Goal: Information Seeking & Learning: Learn about a topic

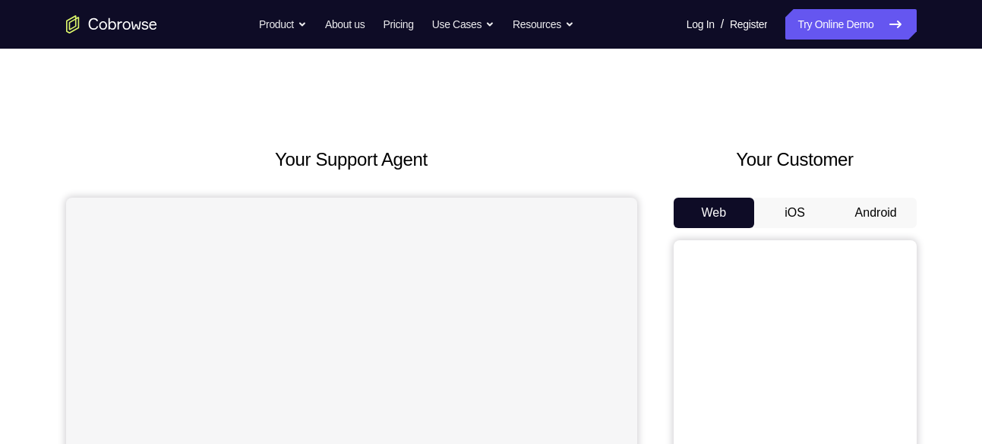
click at [873, 210] on button "Android" at bounding box center [876, 213] width 81 height 30
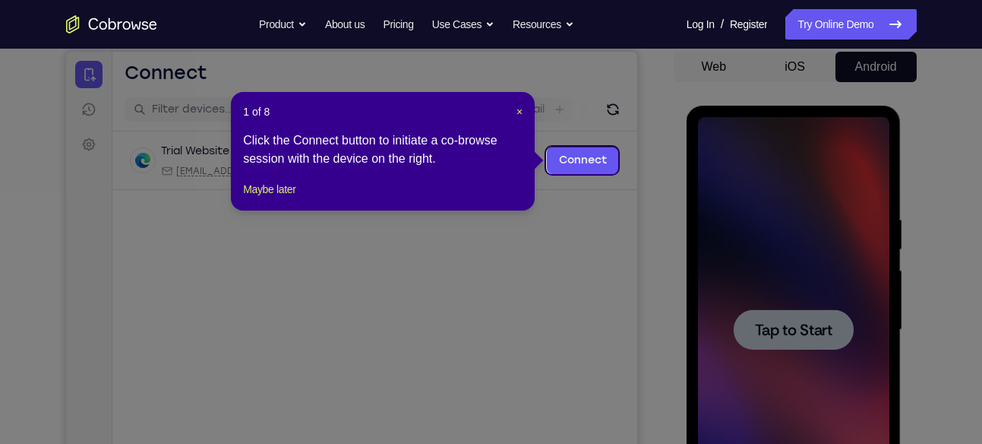
scroll to position [145, 0]
click at [520, 116] on span "×" at bounding box center [520, 112] width 6 height 12
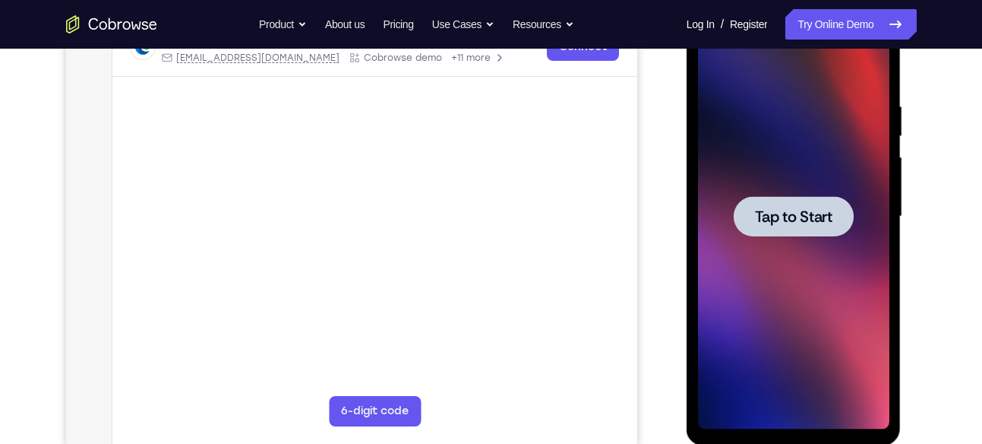
scroll to position [260, 0]
click at [797, 227] on div at bounding box center [794, 215] width 120 height 40
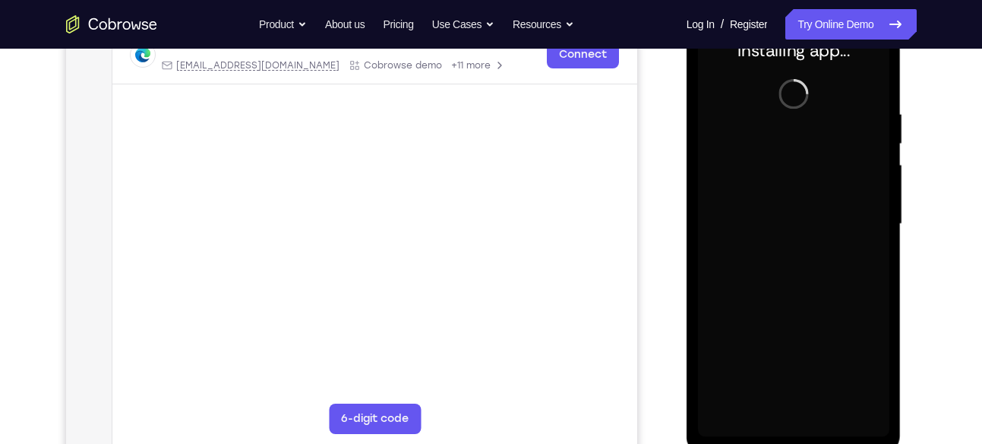
scroll to position [257, 0]
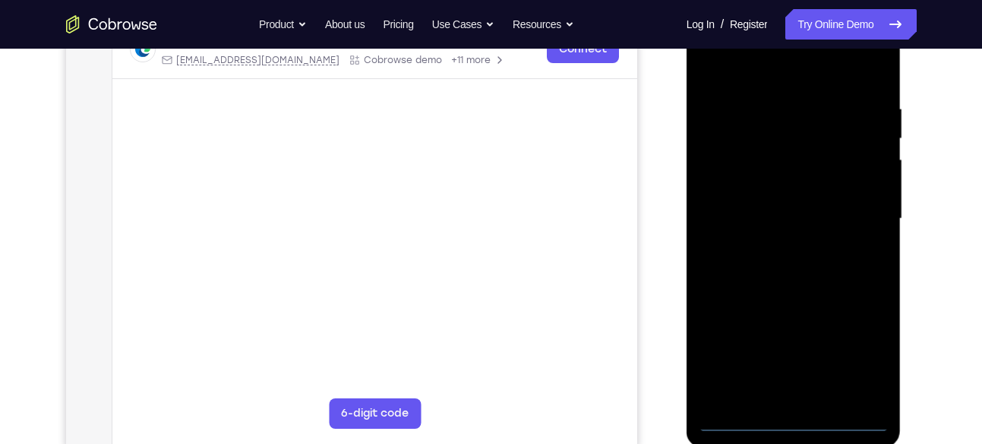
click at [793, 422] on div at bounding box center [793, 218] width 191 height 425
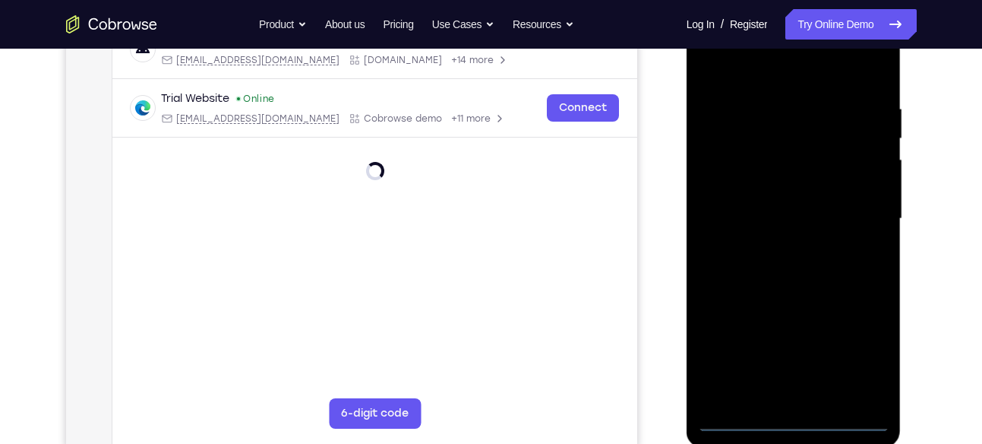
click at [858, 350] on div at bounding box center [793, 218] width 191 height 425
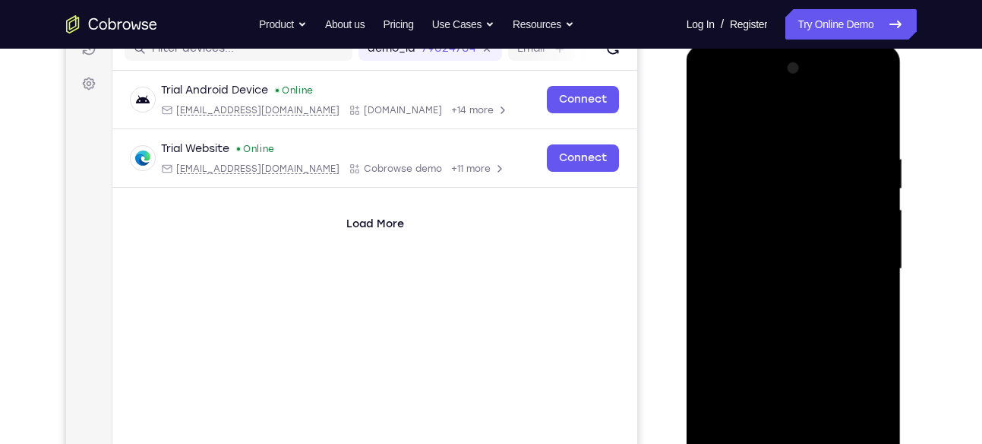
scroll to position [199, 0]
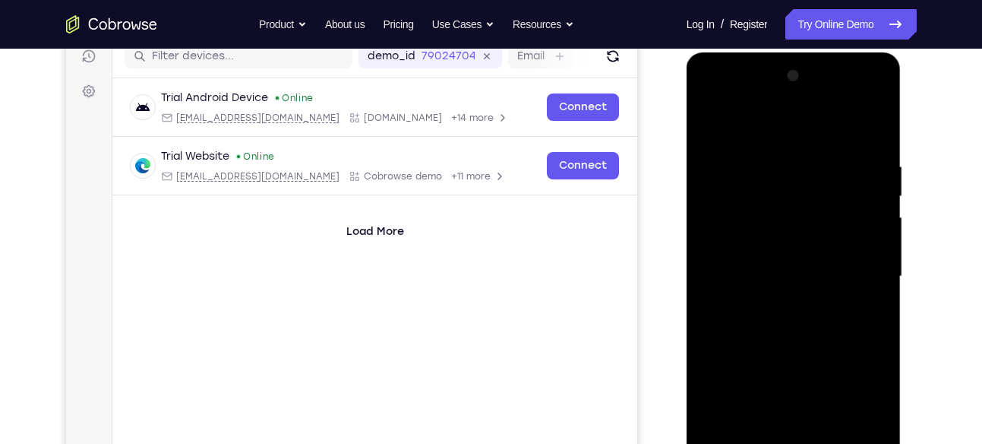
click at [719, 93] on div at bounding box center [793, 276] width 191 height 425
click at [864, 282] on div at bounding box center [793, 276] width 191 height 425
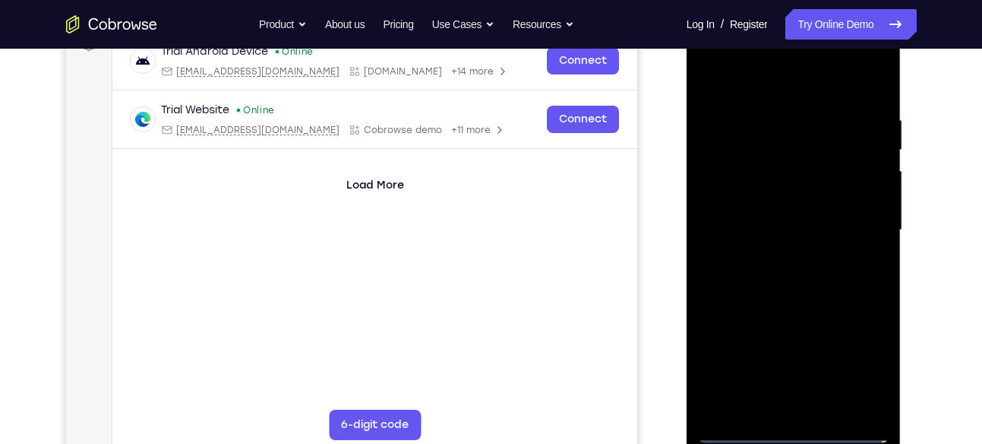
scroll to position [247, 0]
click at [774, 250] on div at bounding box center [793, 228] width 191 height 425
click at [780, 215] on div at bounding box center [793, 228] width 191 height 425
click at [788, 191] on div at bounding box center [793, 228] width 191 height 425
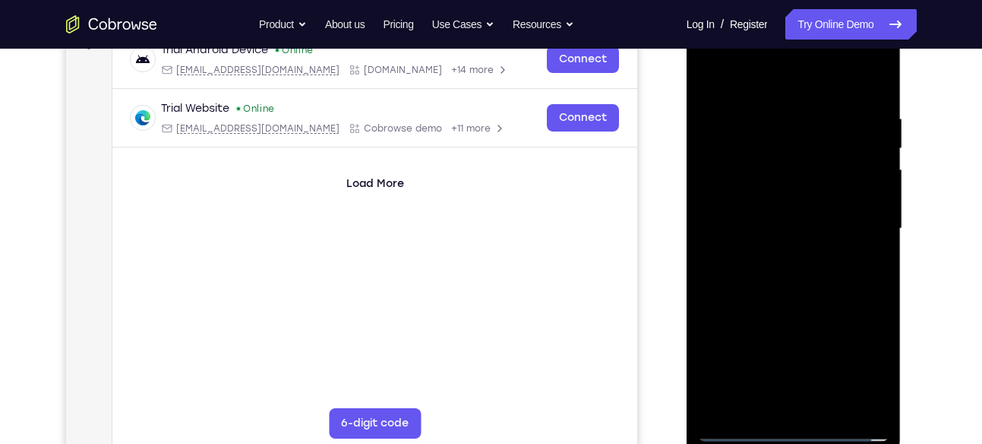
click at [751, 228] on div at bounding box center [793, 228] width 191 height 425
click at [731, 280] on div at bounding box center [793, 228] width 191 height 425
click at [797, 303] on div at bounding box center [793, 228] width 191 height 425
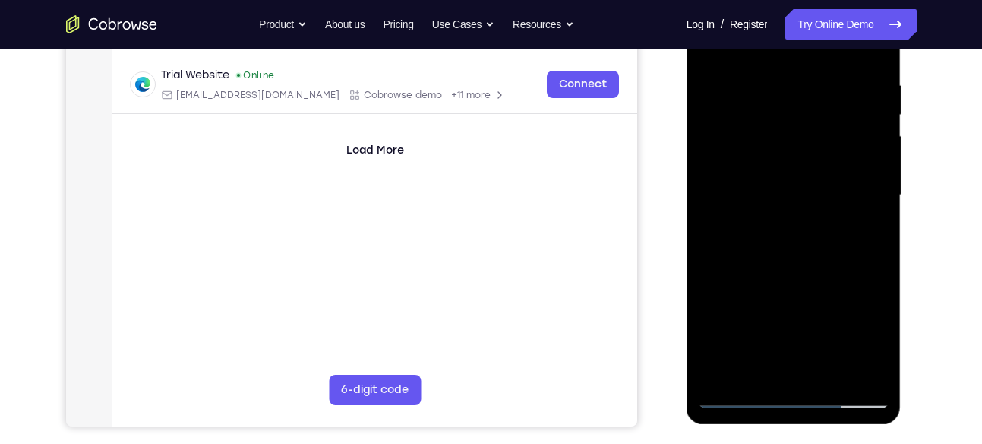
click at [827, 375] on div at bounding box center [793, 195] width 191 height 425
click at [801, 275] on div at bounding box center [793, 195] width 191 height 425
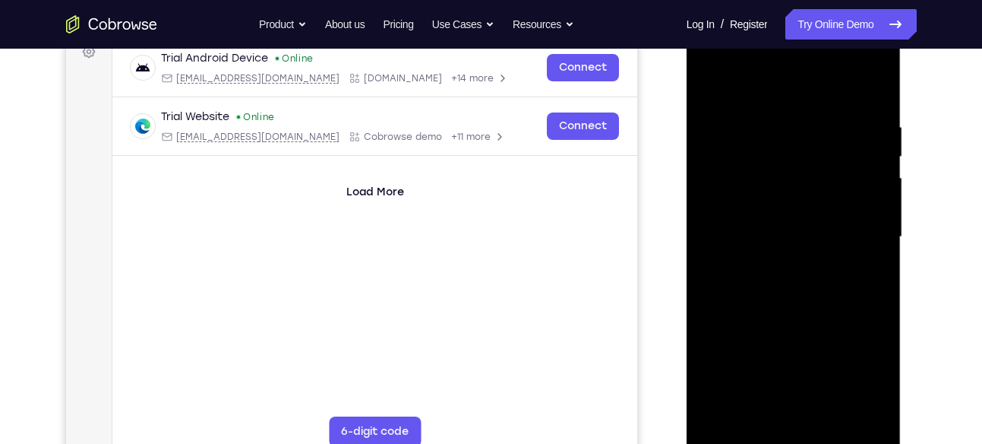
scroll to position [238, 0]
click at [711, 81] on div at bounding box center [793, 237] width 191 height 425
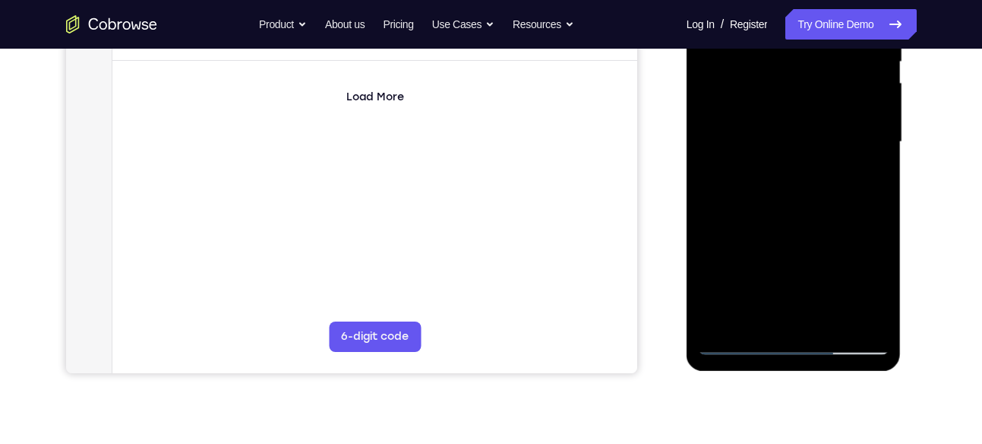
scroll to position [312, 0]
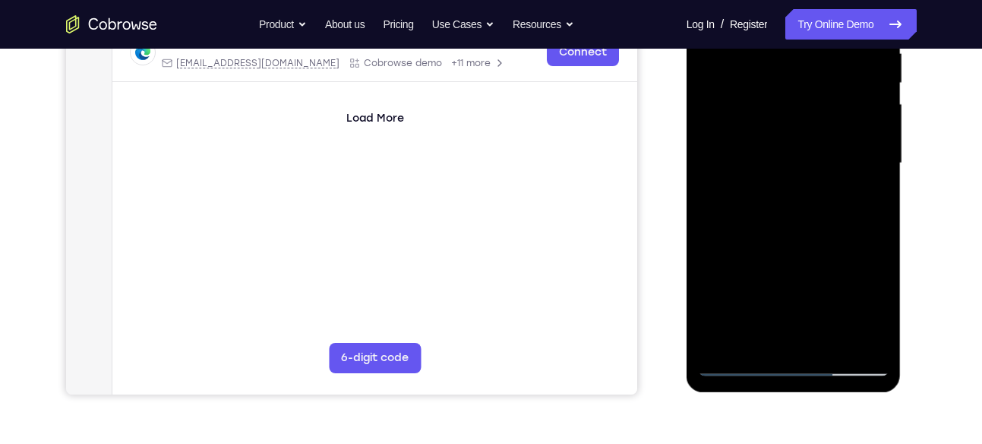
drag, startPoint x: 827, startPoint y: 282, endPoint x: 835, endPoint y: 158, distance: 124.1
click at [835, 158] on div at bounding box center [793, 163] width 191 height 425
drag, startPoint x: 816, startPoint y: 256, endPoint x: 808, endPoint y: 143, distance: 113.4
click at [808, 143] on div at bounding box center [793, 163] width 191 height 425
drag, startPoint x: 798, startPoint y: 288, endPoint x: 793, endPoint y: 124, distance: 164.2
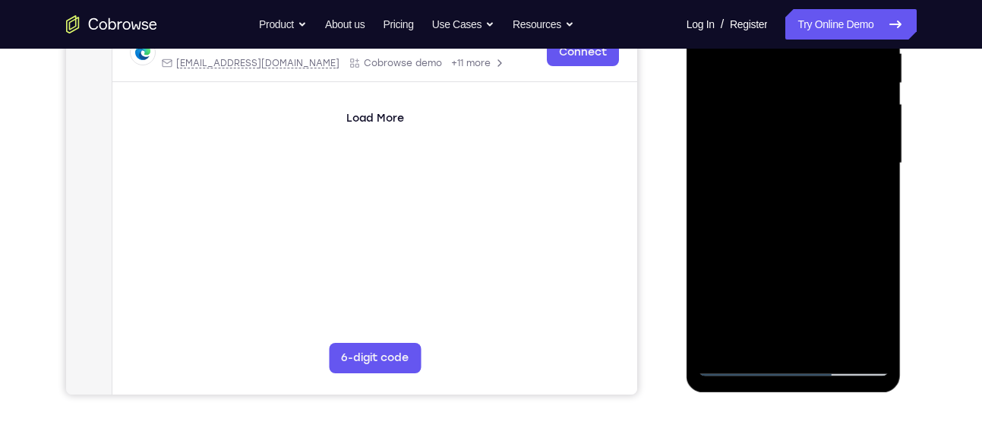
click at [793, 124] on div at bounding box center [793, 163] width 191 height 425
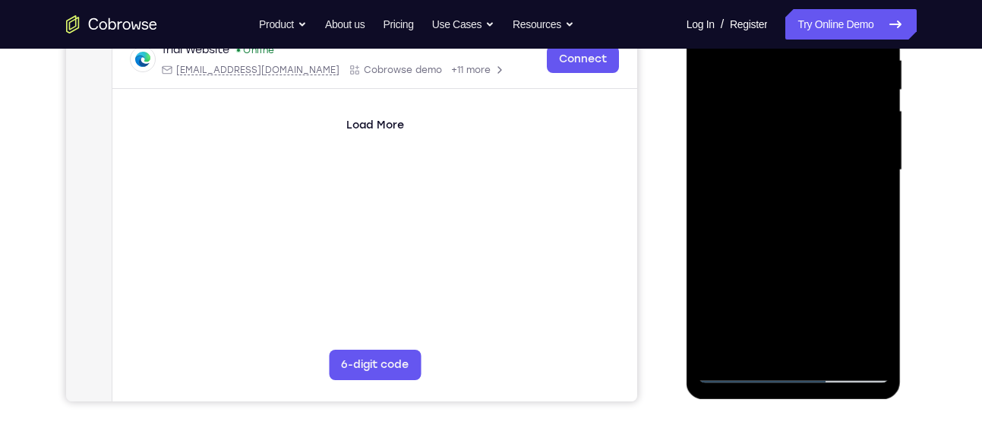
scroll to position [304, 0]
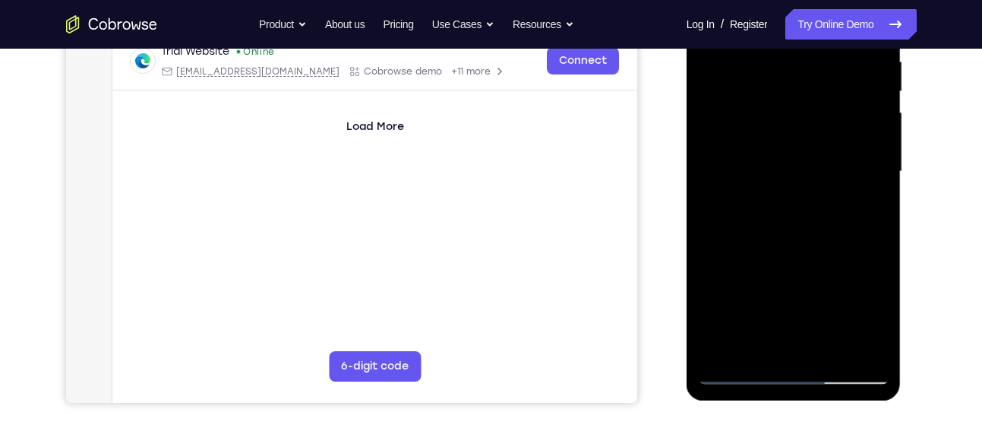
drag, startPoint x: 796, startPoint y: 205, endPoint x: 792, endPoint y: 242, distance: 36.7
click at [792, 242] on div at bounding box center [793, 171] width 191 height 425
click at [875, 146] on div at bounding box center [793, 171] width 191 height 425
drag, startPoint x: 828, startPoint y: 195, endPoint x: 836, endPoint y: 127, distance: 68.8
click at [836, 127] on div at bounding box center [793, 171] width 191 height 425
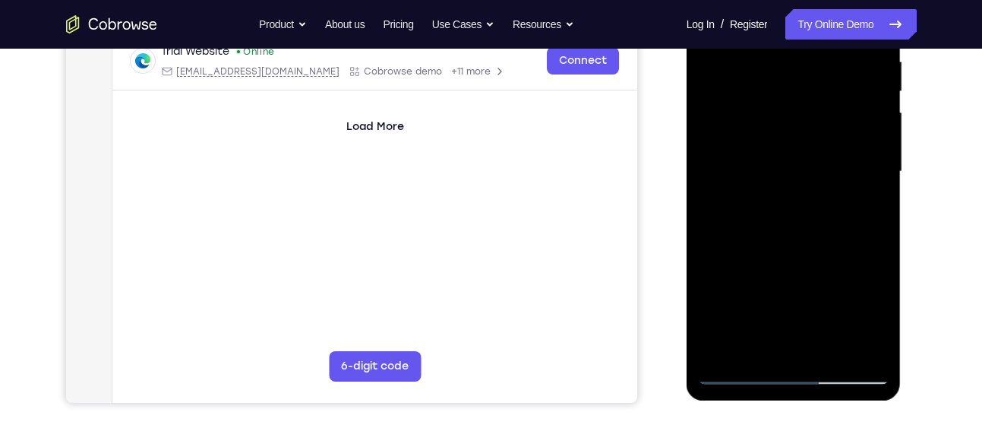
drag, startPoint x: 836, startPoint y: 225, endPoint x: 842, endPoint y: 141, distance: 84.5
click at [842, 141] on div at bounding box center [793, 171] width 191 height 425
drag, startPoint x: 839, startPoint y: 215, endPoint x: 834, endPoint y: 127, distance: 88.3
click at [834, 127] on div at bounding box center [793, 171] width 191 height 425
click at [874, 137] on div at bounding box center [793, 171] width 191 height 425
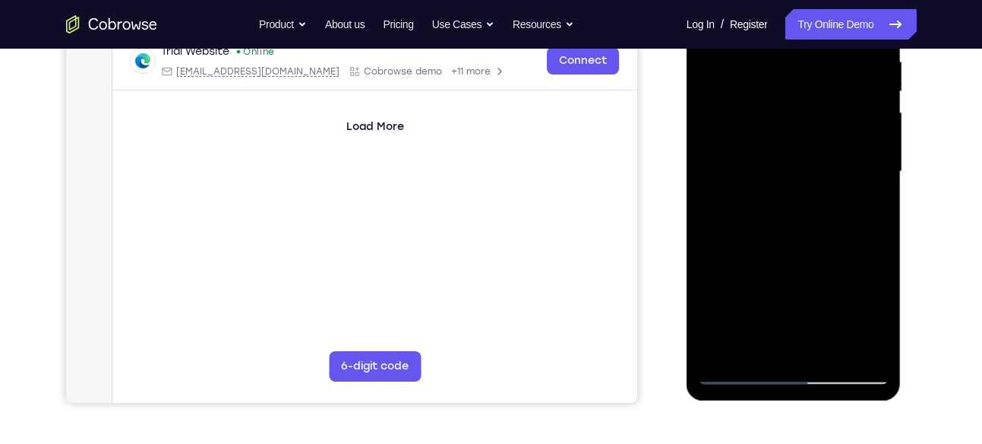
drag, startPoint x: 839, startPoint y: 171, endPoint x: 844, endPoint y: 80, distance: 91.3
click at [844, 80] on div at bounding box center [793, 171] width 191 height 425
drag, startPoint x: 808, startPoint y: 219, endPoint x: 811, endPoint y: 108, distance: 110.9
click at [811, 108] on div at bounding box center [793, 171] width 191 height 425
drag, startPoint x: 801, startPoint y: 293, endPoint x: 788, endPoint y: 174, distance: 120.0
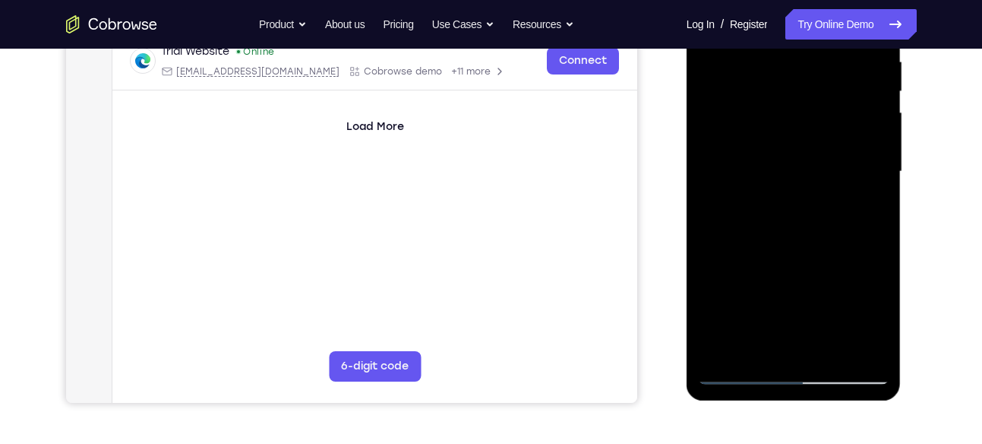
click at [788, 174] on div at bounding box center [793, 171] width 191 height 425
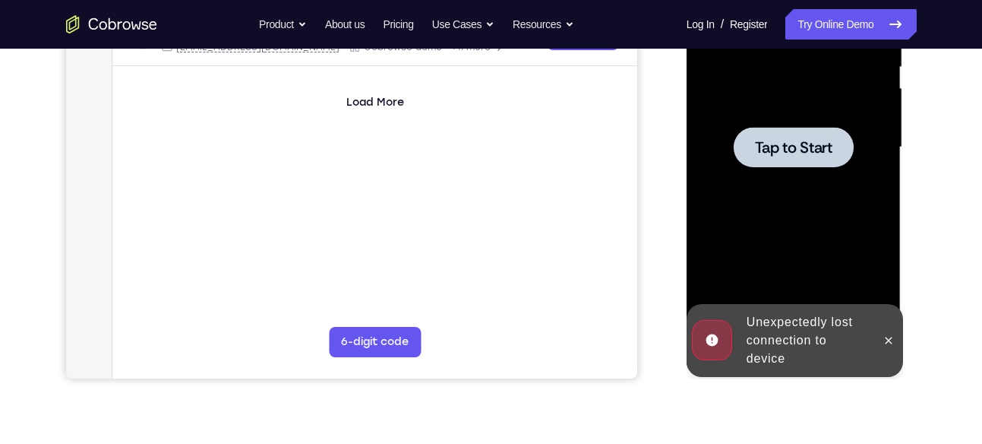
scroll to position [333, 0]
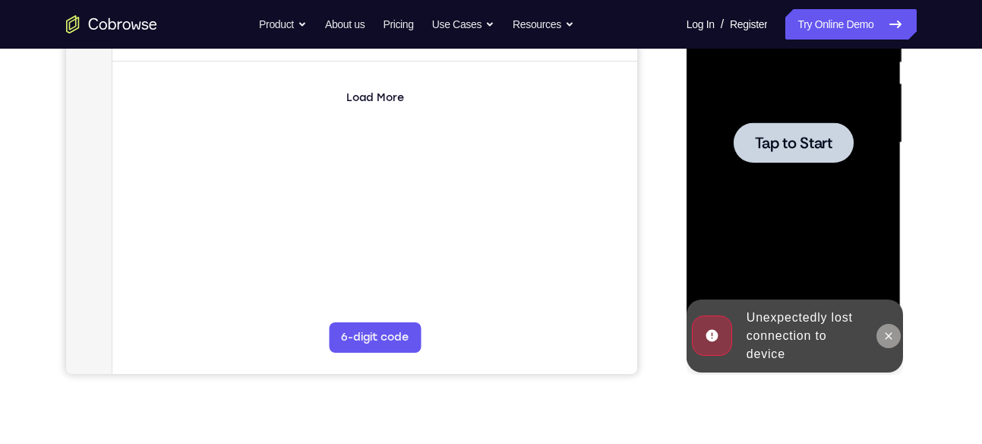
click at [886, 333] on icon at bounding box center [889, 336] width 12 height 12
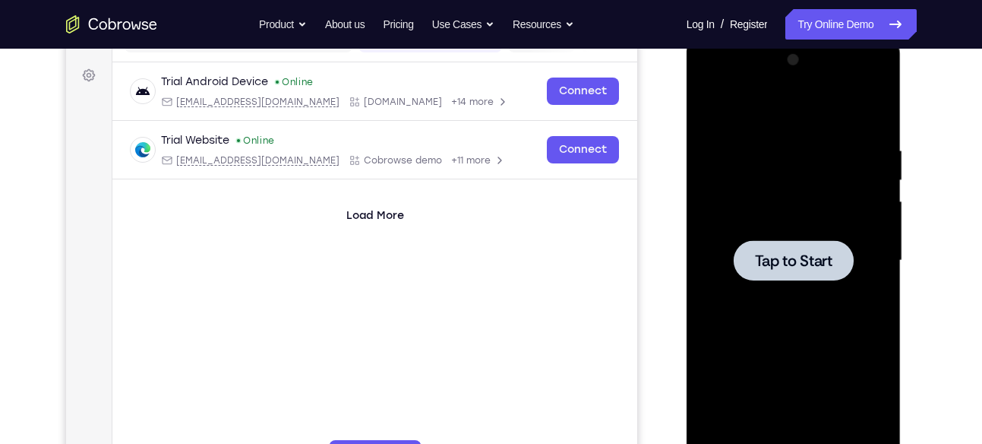
scroll to position [248, 0]
